Goal: Transaction & Acquisition: Purchase product/service

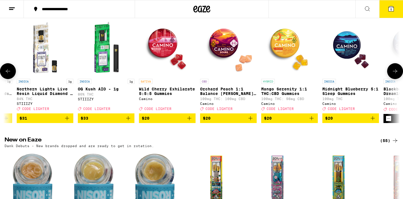
scroll to position [0, 173]
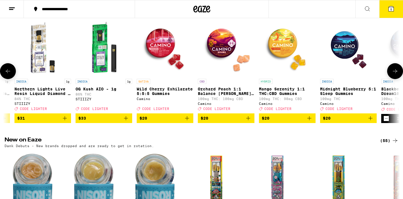
click at [372, 120] on icon "Add to bag" at bounding box center [370, 118] width 4 height 4
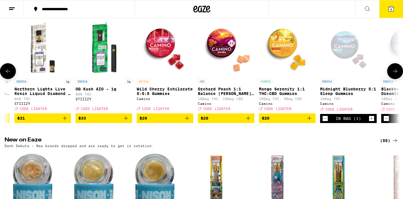
click at [371, 120] on icon "Increment" at bounding box center [371, 118] width 3 height 3
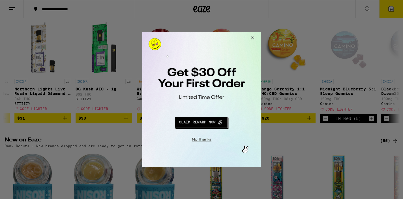
click at [392, 11] on div at bounding box center [201, 99] width 403 height 199
click at [252, 38] on button "Close Modal" at bounding box center [251, 39] width 15 height 14
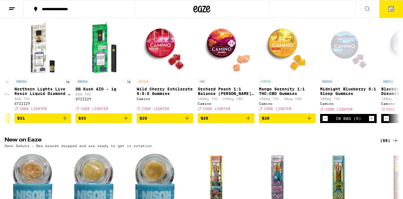
click at [390, 10] on span "10" at bounding box center [390, 9] width 3 height 3
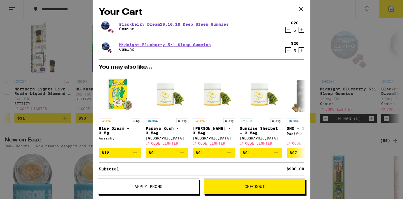
click at [288, 31] on icon "Decrement" at bounding box center [287, 29] width 5 height 7
click at [302, 51] on icon "Increment" at bounding box center [301, 50] width 5 height 7
click at [302, 50] on icon "Increment" at bounding box center [301, 50] width 5 height 7
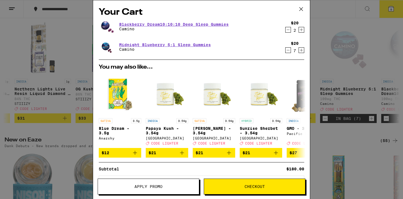
click at [289, 50] on icon "Decrement" at bounding box center [287, 50] width 5 height 7
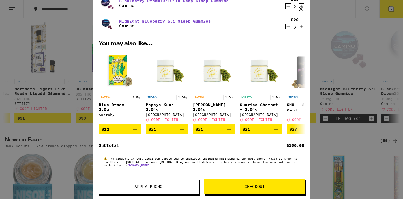
scroll to position [27, 0]
click at [161, 187] on span "Apply Promo" at bounding box center [148, 186] width 28 height 4
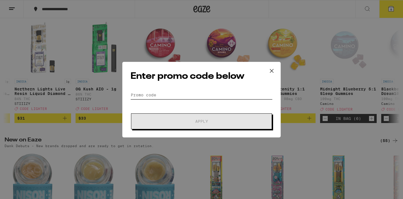
click at [139, 93] on input "Promo Code" at bounding box center [201, 95] width 142 height 8
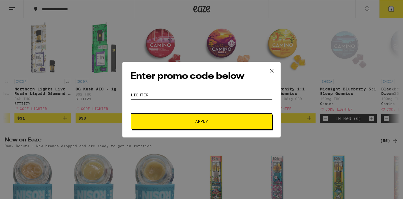
type input "LIGHTER"
click at [183, 119] on button "Apply" at bounding box center [201, 121] width 141 height 16
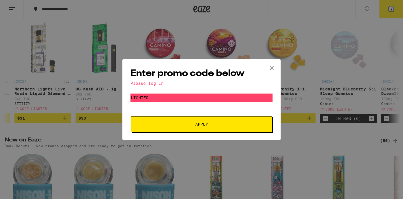
click at [272, 68] on icon at bounding box center [271, 67] width 3 height 3
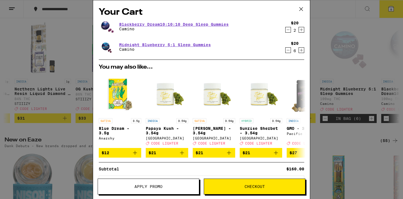
click at [302, 9] on icon at bounding box center [301, 9] width 8 height 8
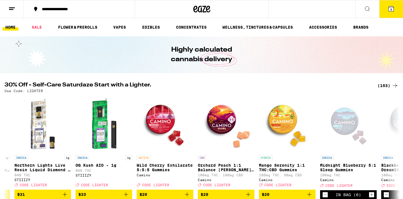
click at [11, 8] on icon at bounding box center [11, 8] width 7 height 7
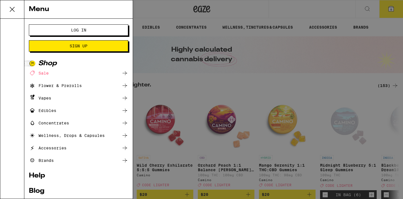
click at [81, 31] on span "Log In" at bounding box center [78, 30] width 15 height 4
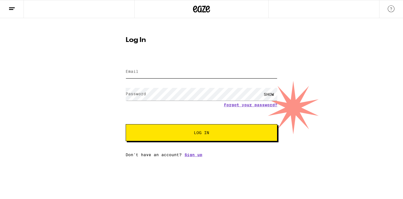
type input "[EMAIL_ADDRESS][DOMAIN_NAME]"
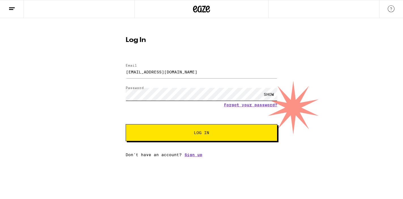
click at [201, 133] on button "Log In" at bounding box center [202, 132] width 152 height 17
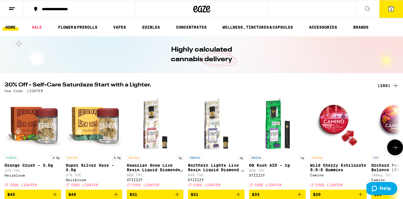
click at [388, 10] on icon at bounding box center [390, 8] width 5 height 5
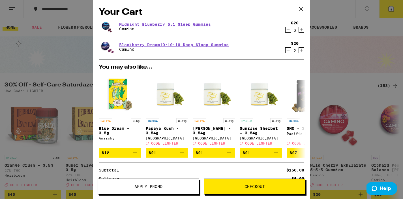
click at [163, 185] on span "Apply Promo" at bounding box center [148, 186] width 101 height 4
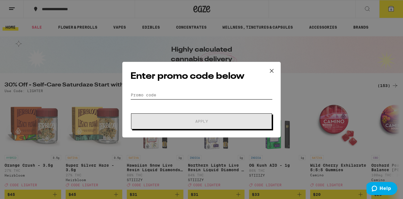
click at [135, 95] on input "Promo Code" at bounding box center [201, 95] width 142 height 8
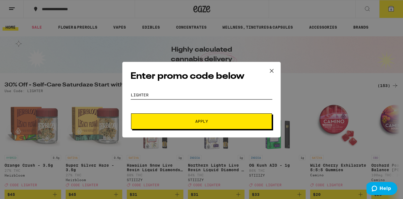
type input "LIGHTER"
click at [199, 118] on button "Apply" at bounding box center [201, 121] width 141 height 16
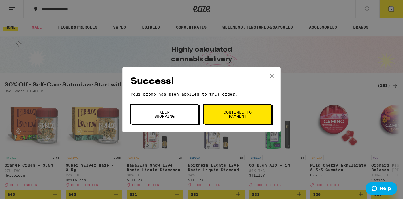
click at [229, 113] on span "Continue to payment" at bounding box center [237, 114] width 29 height 8
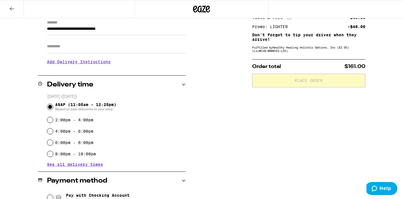
scroll to position [83, 0]
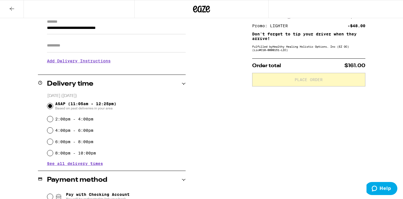
click at [51, 119] on input "2:00pm - 4:00pm" at bounding box center [50, 119] width 6 height 6
radio input "true"
click at [50, 106] on input "ASAP (11:05am - 12:25pm) Based on past deliveries in your area" at bounding box center [50, 106] width 6 height 6
radio input "true"
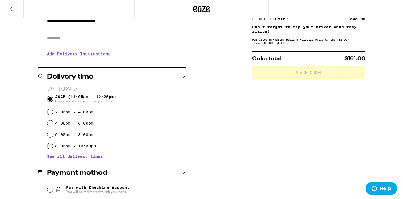
scroll to position [90, 0]
click at [99, 158] on span "See all delivery times" at bounding box center [75, 156] width 56 height 4
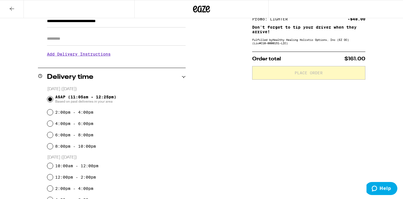
click at [52, 112] on input "2:00pm - 4:00pm" at bounding box center [50, 112] width 6 height 6
radio input "true"
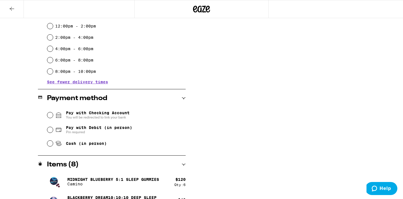
scroll to position [241, 0]
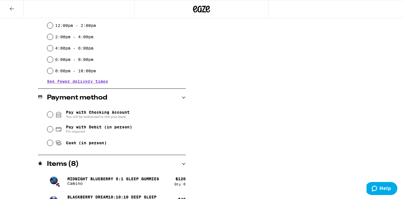
click at [50, 145] on input "Cash (in person)" at bounding box center [50, 143] width 6 height 6
radio input "true"
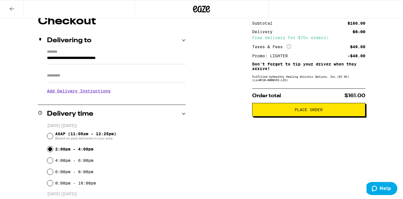
scroll to position [51, 0]
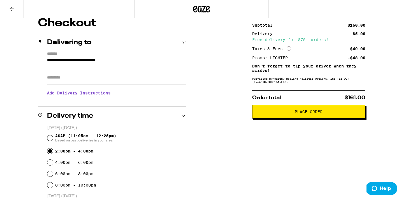
click at [307, 113] on span "Place Order" at bounding box center [309, 111] width 28 height 4
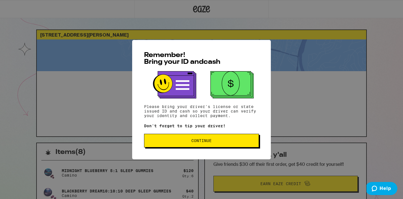
click at [201, 142] on span "Continue" at bounding box center [201, 140] width 20 height 4
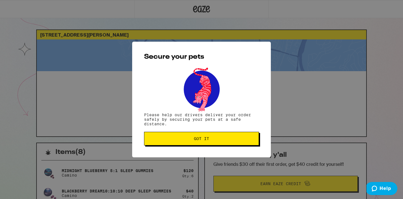
click at [202, 139] on span "Got it" at bounding box center [201, 138] width 15 height 4
